Goal: Task Accomplishment & Management: Manage account settings

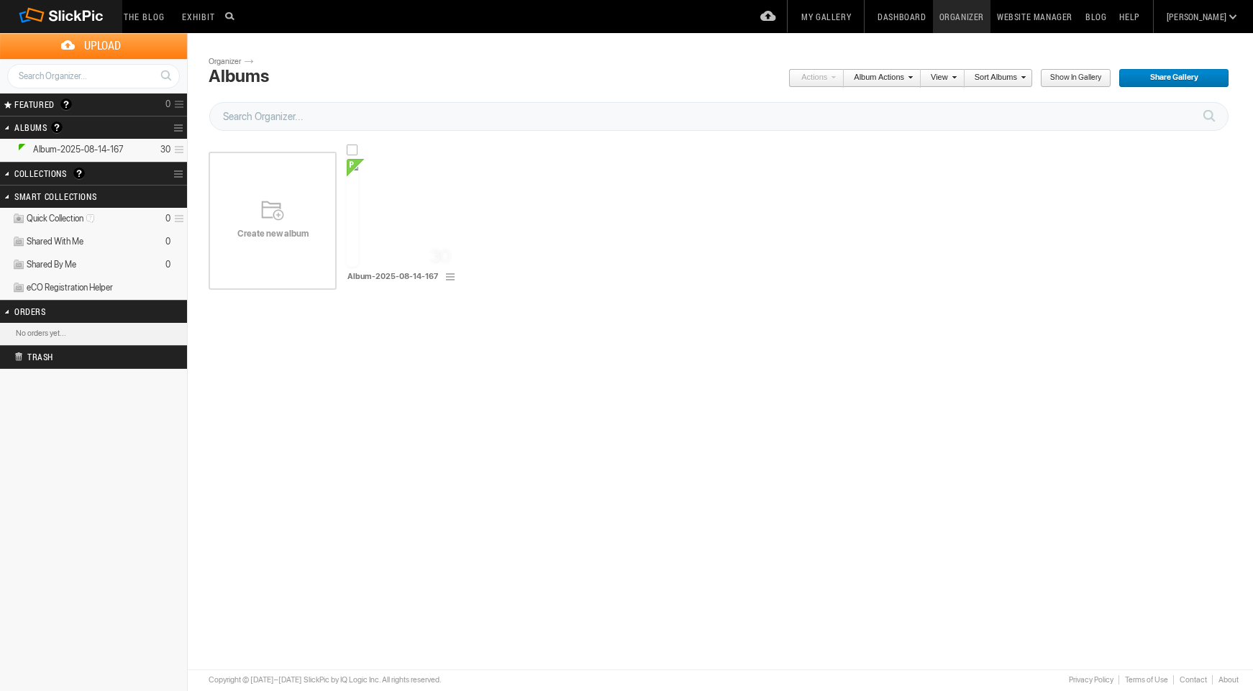
click at [358, 207] on img at bounding box center [353, 213] width 12 height 108
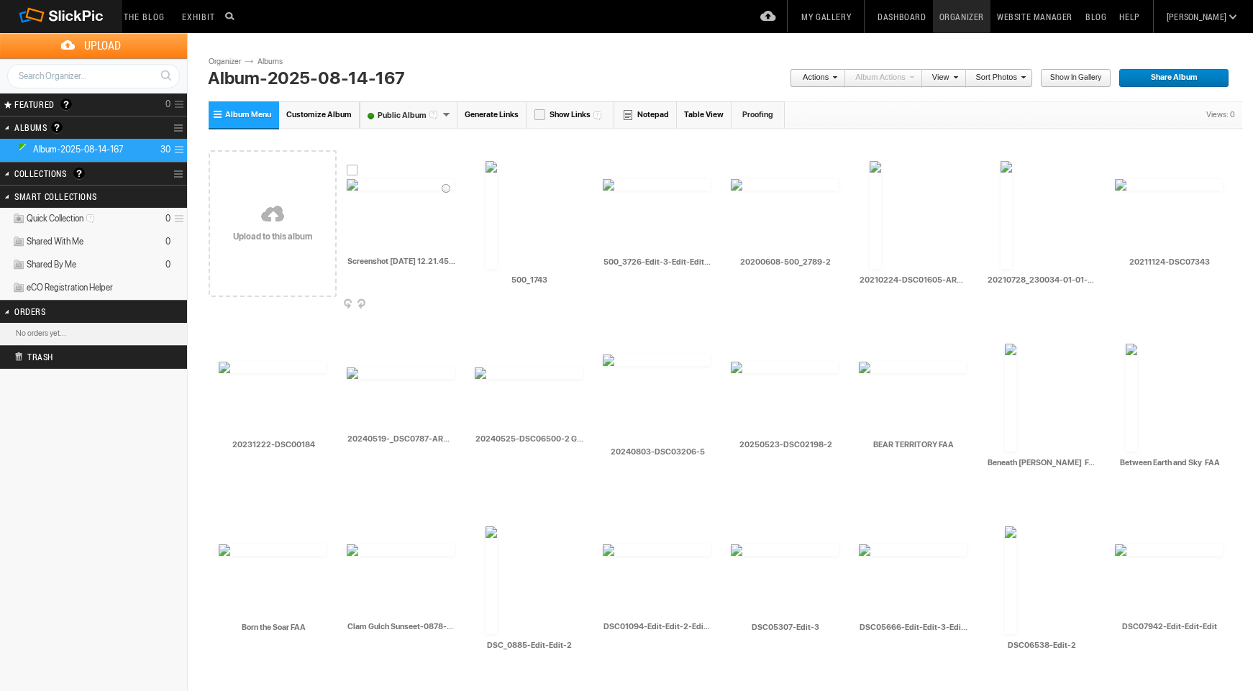
click at [400, 191] on img at bounding box center [401, 185] width 108 height 12
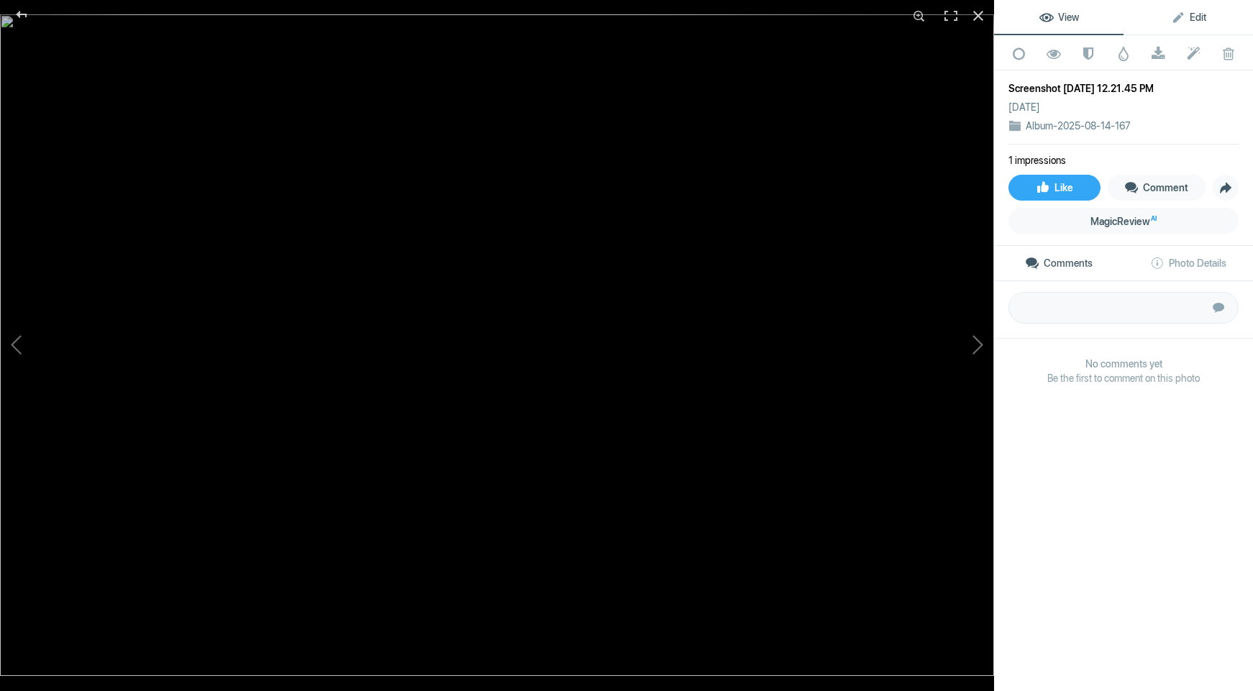
click at [1186, 18] on span "Edit" at bounding box center [1188, 18] width 35 height 12
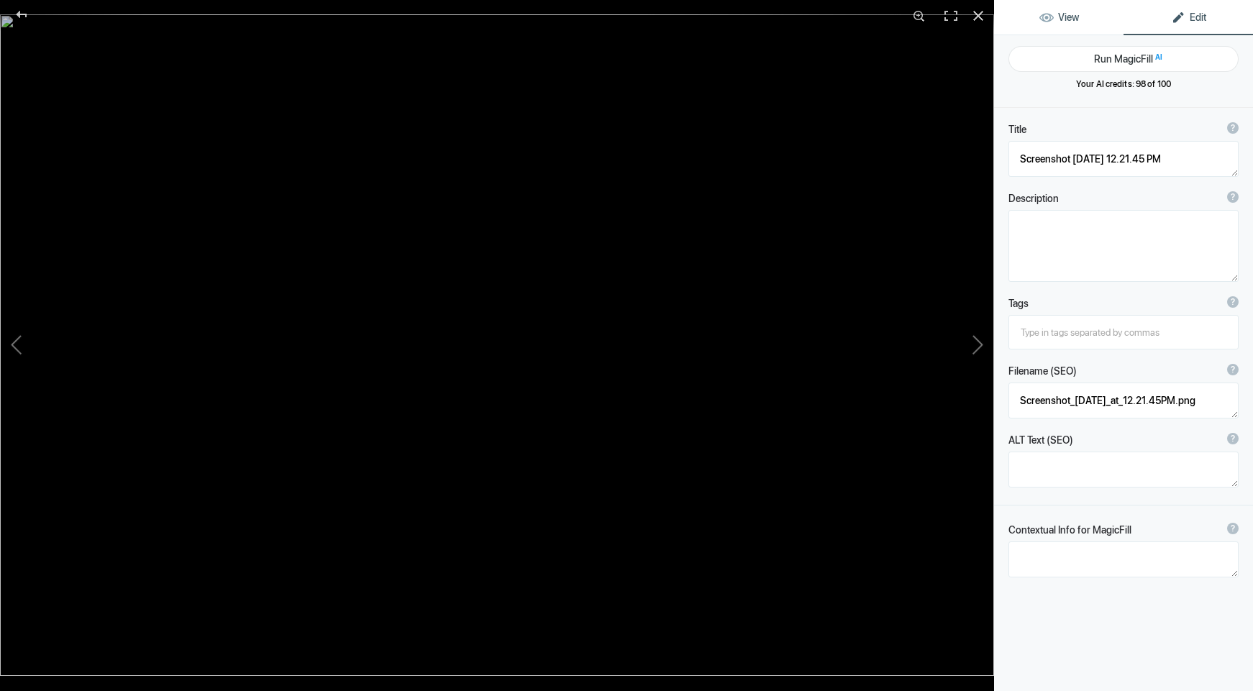
click at [1070, 13] on span "View" at bounding box center [1060, 18] width 40 height 12
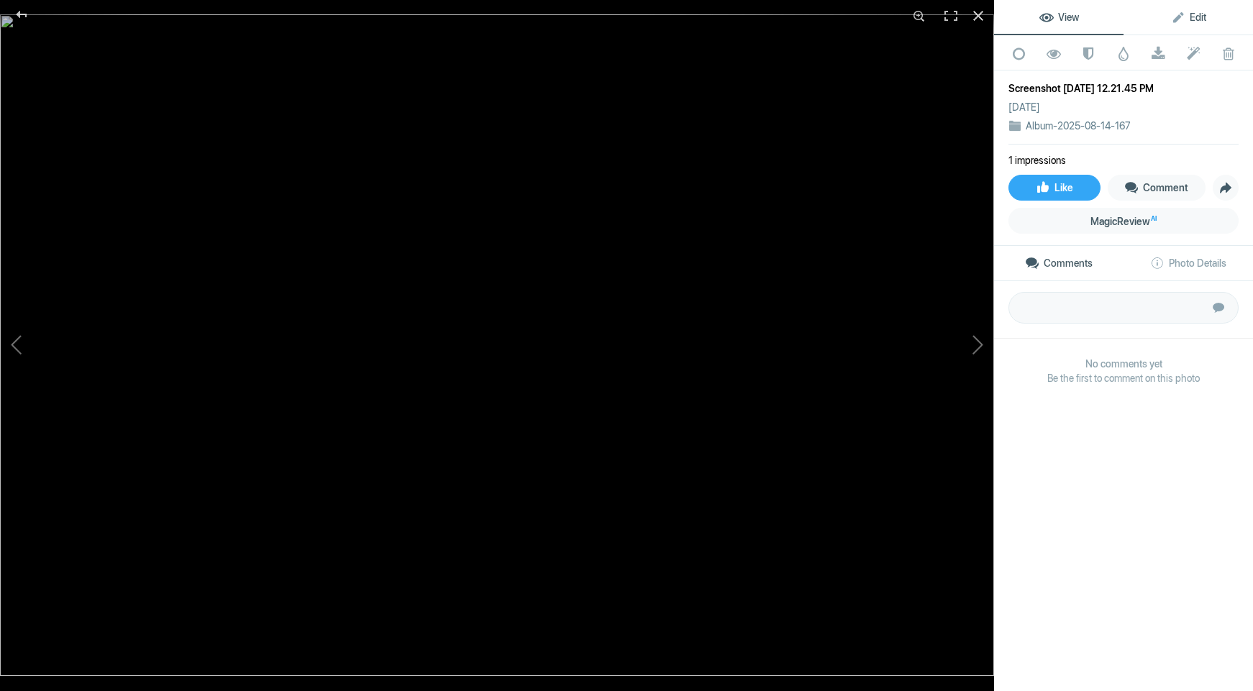
click at [1172, 24] on link "Edit" at bounding box center [1189, 17] width 130 height 35
